Goal: Navigation & Orientation: Find specific page/section

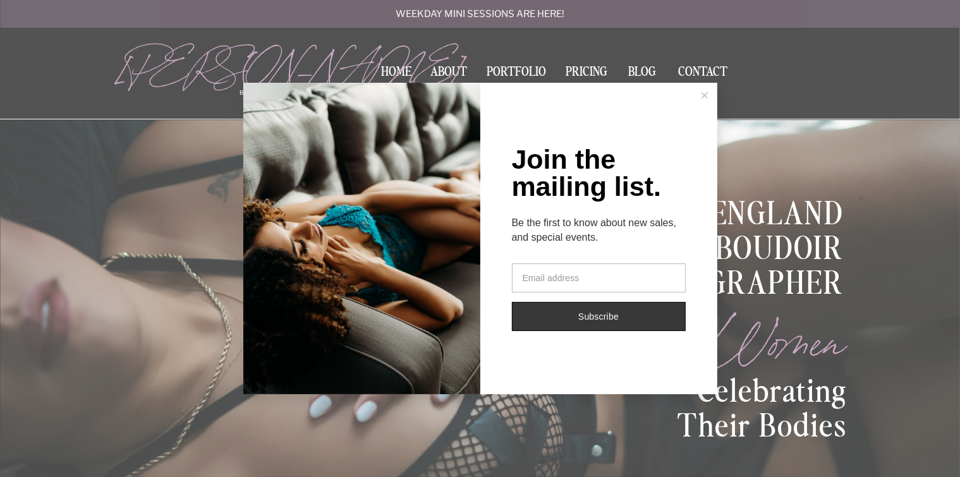
click at [703, 92] on icon at bounding box center [705, 95] width 6 height 6
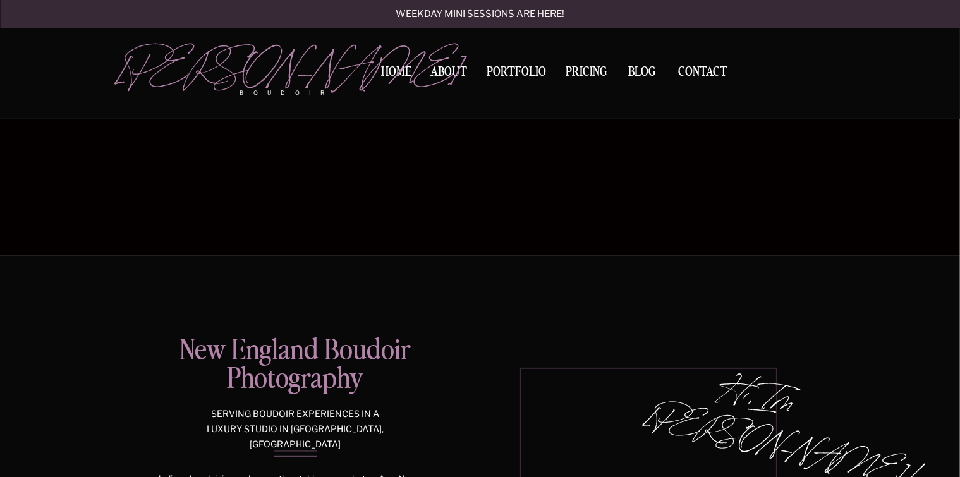
scroll to position [190, 0]
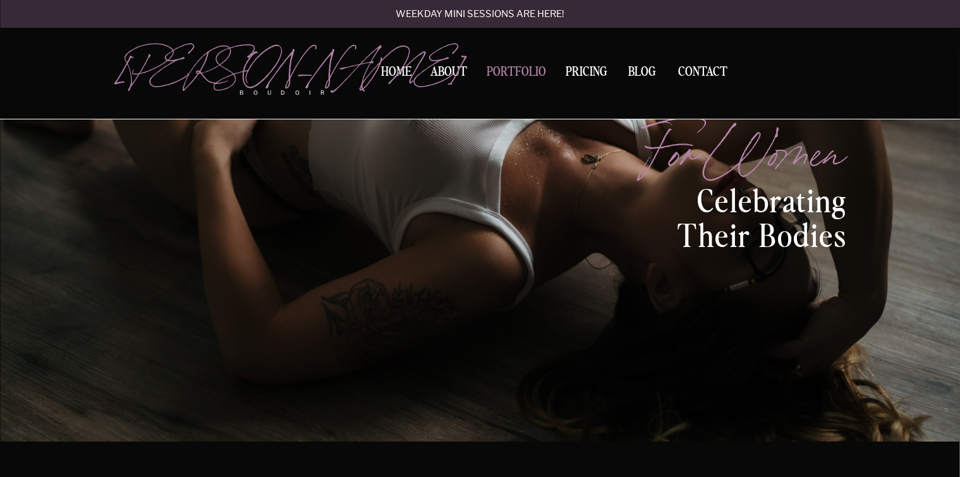
click at [541, 74] on nav "Portfolio" at bounding box center [517, 74] width 68 height 17
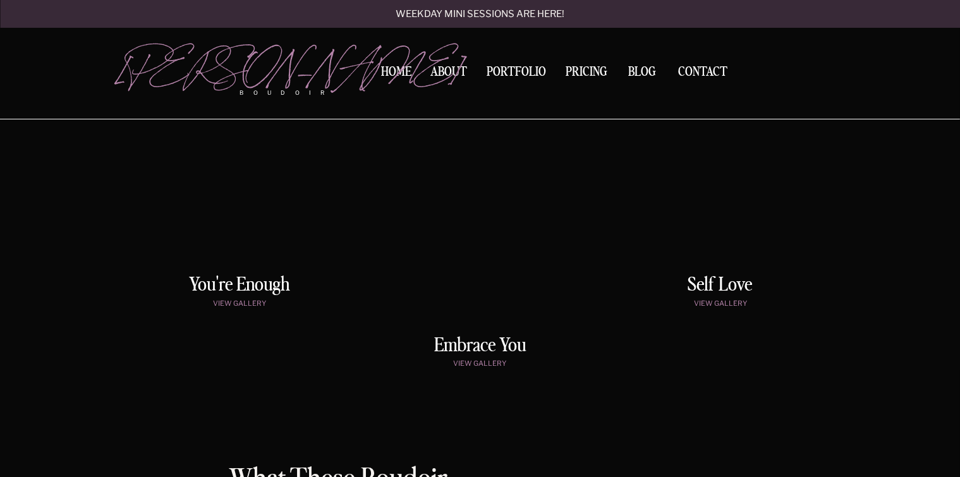
scroll to position [759, 0]
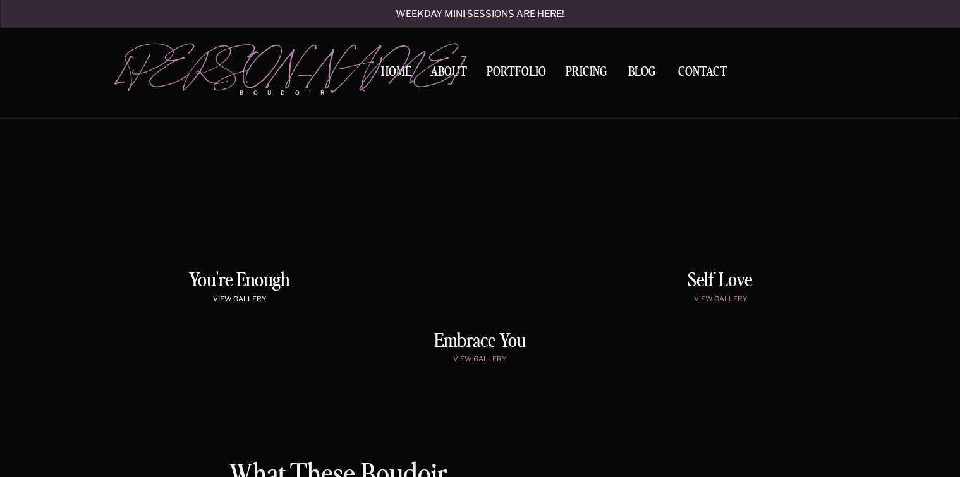
click at [243, 295] on p "view gallery" at bounding box center [240, 300] width 205 height 11
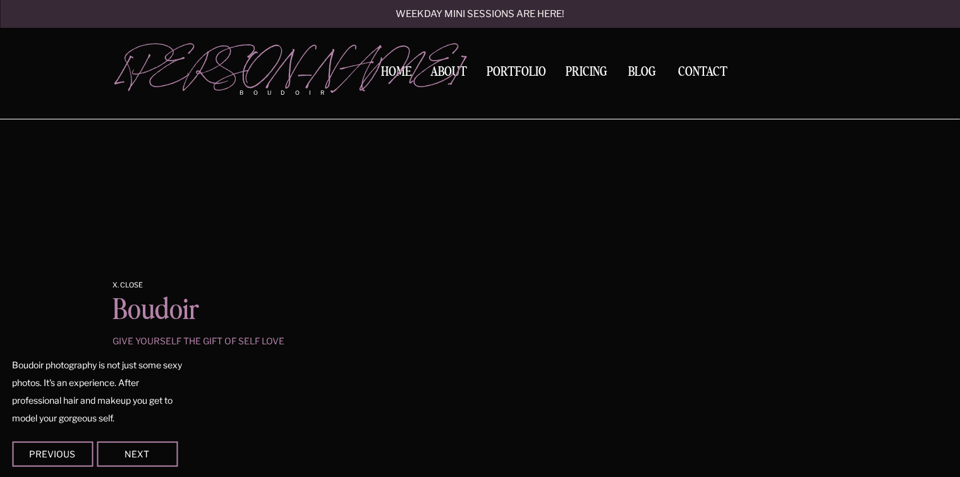
scroll to position [1053, 0]
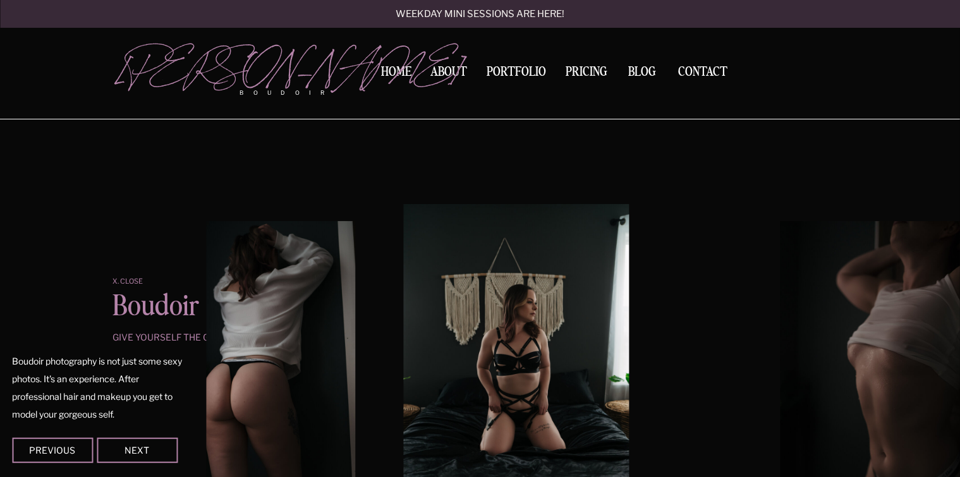
click at [132, 282] on p "x. Close" at bounding box center [142, 282] width 58 height 8
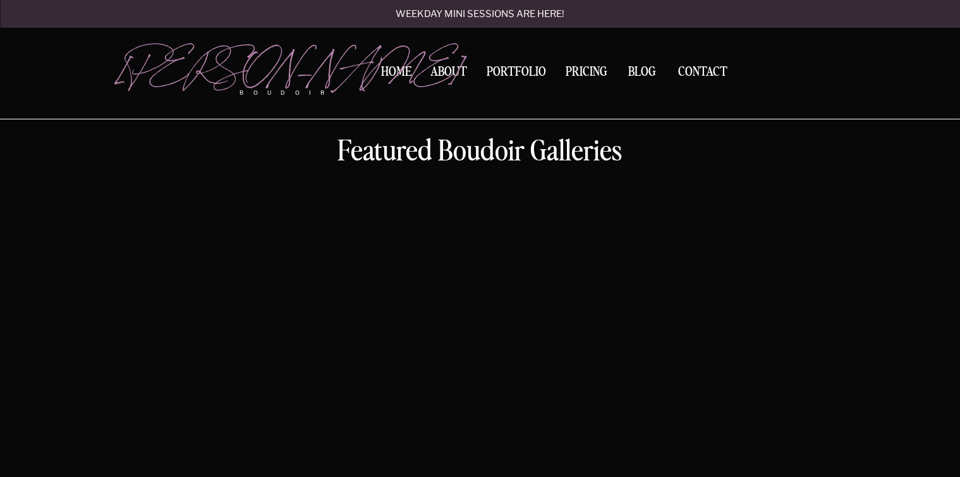
scroll to position [512, 0]
